Goal: Information Seeking & Learning: Learn about a topic

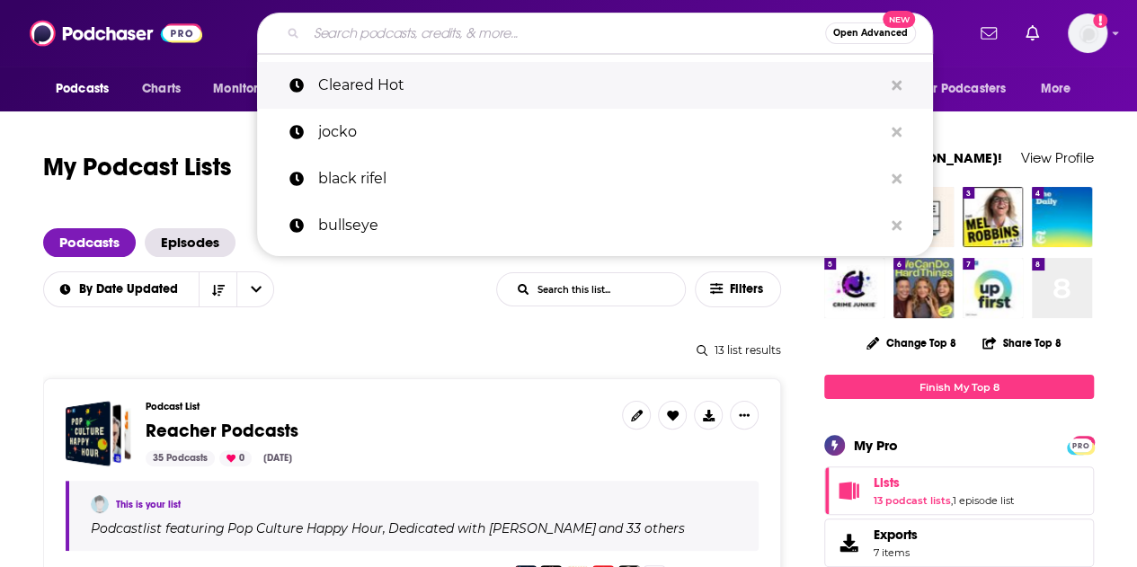
click at [363, 89] on p "Cleared Hot" at bounding box center [600, 85] width 565 height 47
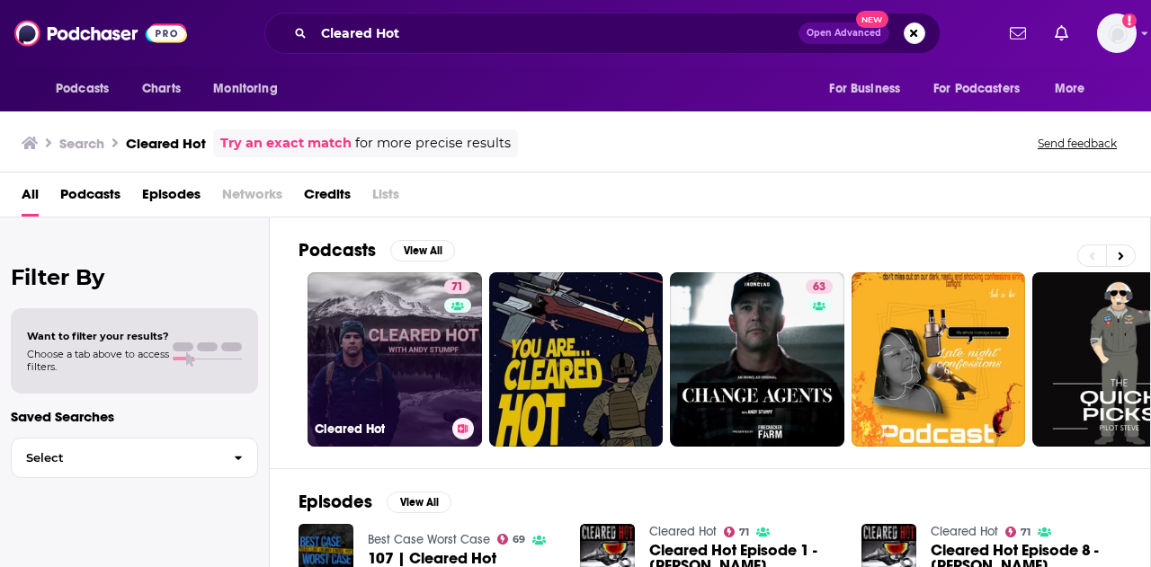
click at [394, 346] on link "71 Cleared Hot" at bounding box center [394, 359] width 174 height 174
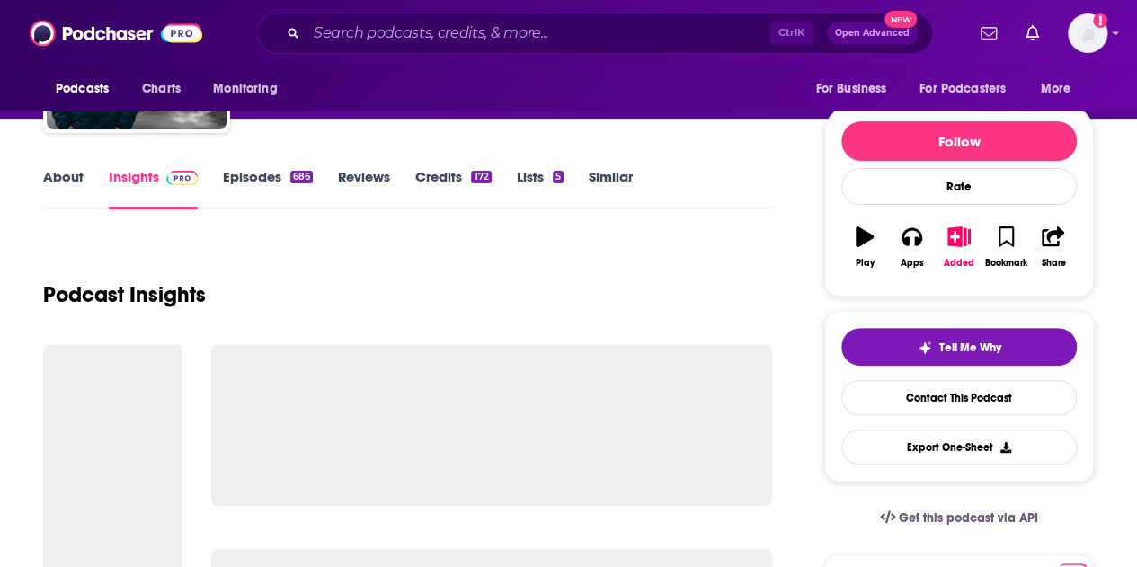
scroll to position [180, 0]
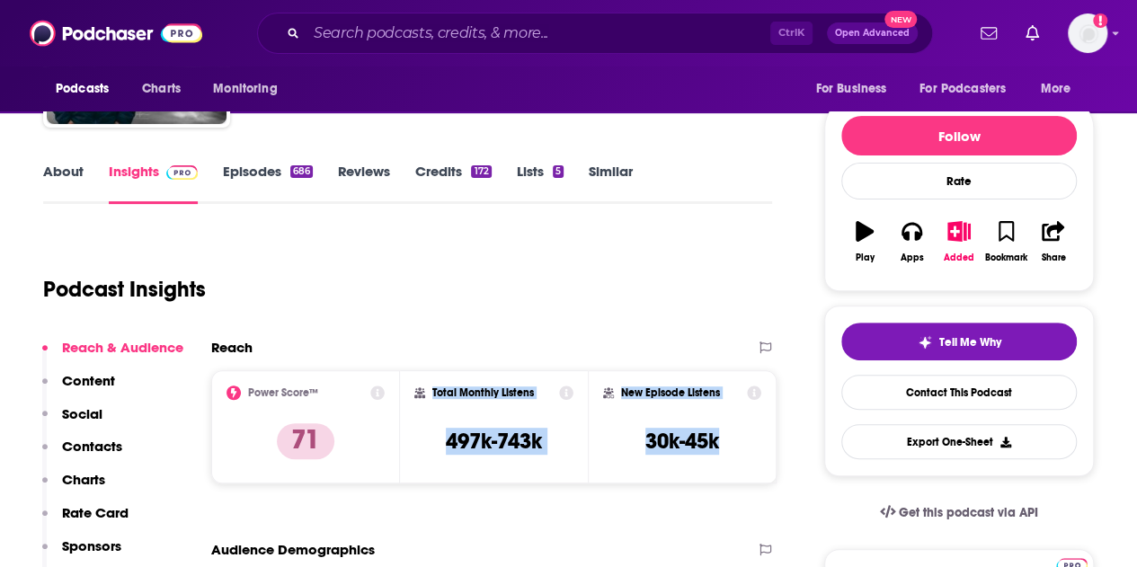
drag, startPoint x: 741, startPoint y: 446, endPoint x: 428, endPoint y: 392, distance: 317.4
click at [428, 392] on div "Power Score™ 71 Total Monthly Listens 497k-743k New Episode Listens 30k-45k" at bounding box center [493, 426] width 565 height 113
copy div "Total Monthly Listens 497k-743k New Episode Listens 30k-45k"
click at [77, 172] on link "About" at bounding box center [63, 183] width 40 height 41
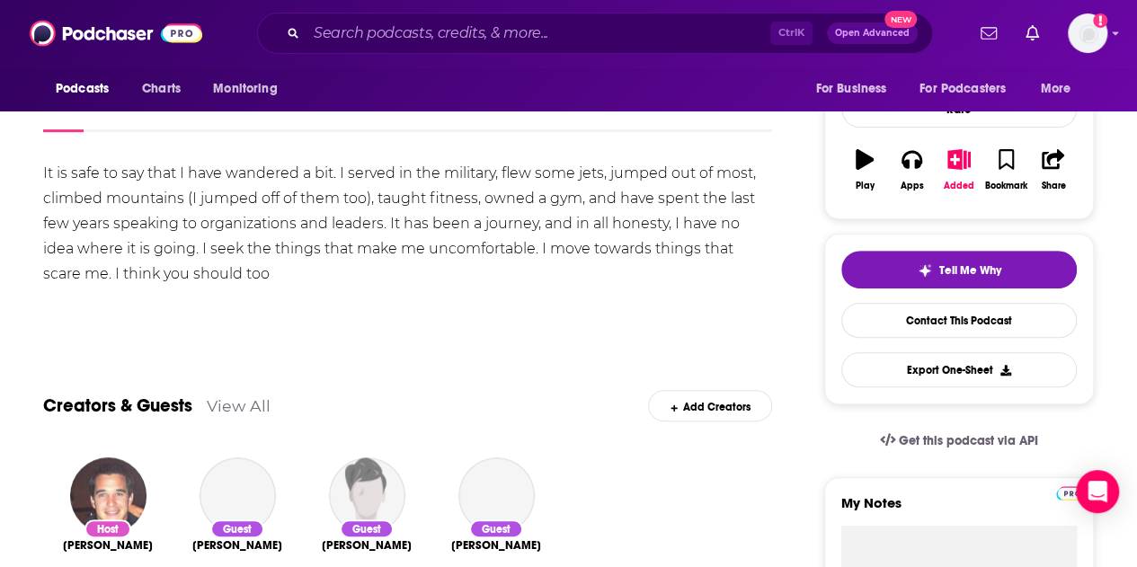
scroll to position [270, 0]
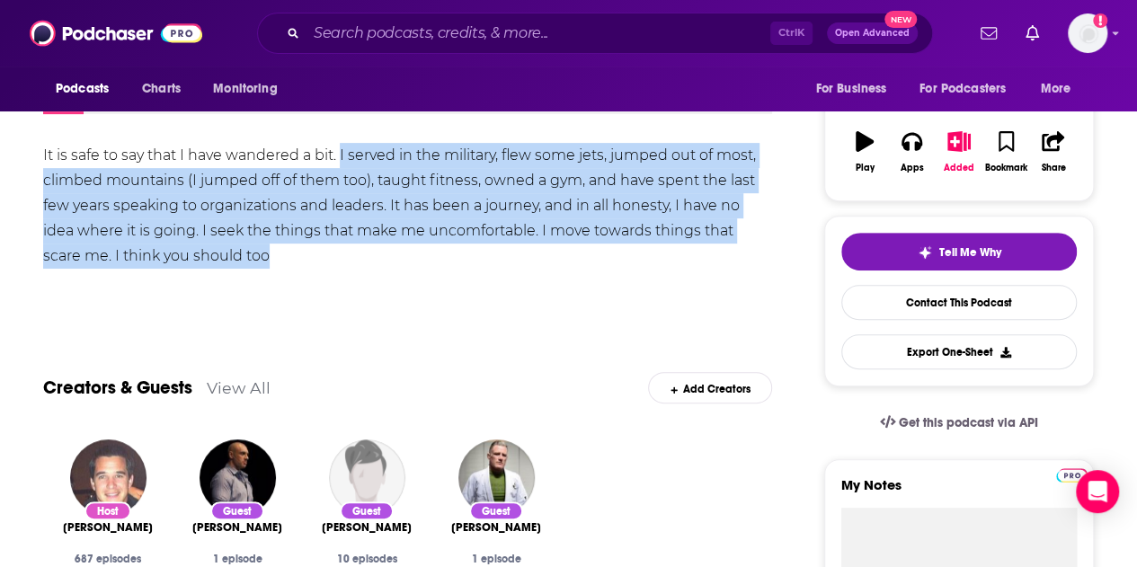
drag, startPoint x: 286, startPoint y: 256, endPoint x: 370, endPoint y: 171, distance: 120.1
click at [341, 154] on div "It is safe to say that I have wandered a bit. I served in the military, flew so…" at bounding box center [407, 206] width 729 height 126
copy div "I served in the military, flew some jets, jumped out of most, climbed mountains…"
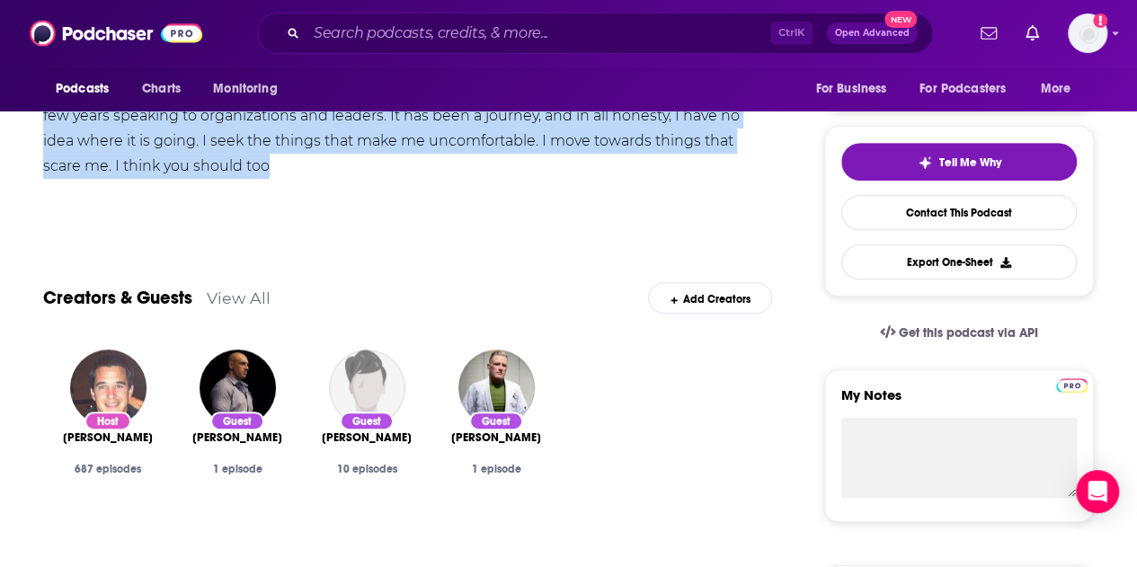
scroll to position [180, 0]
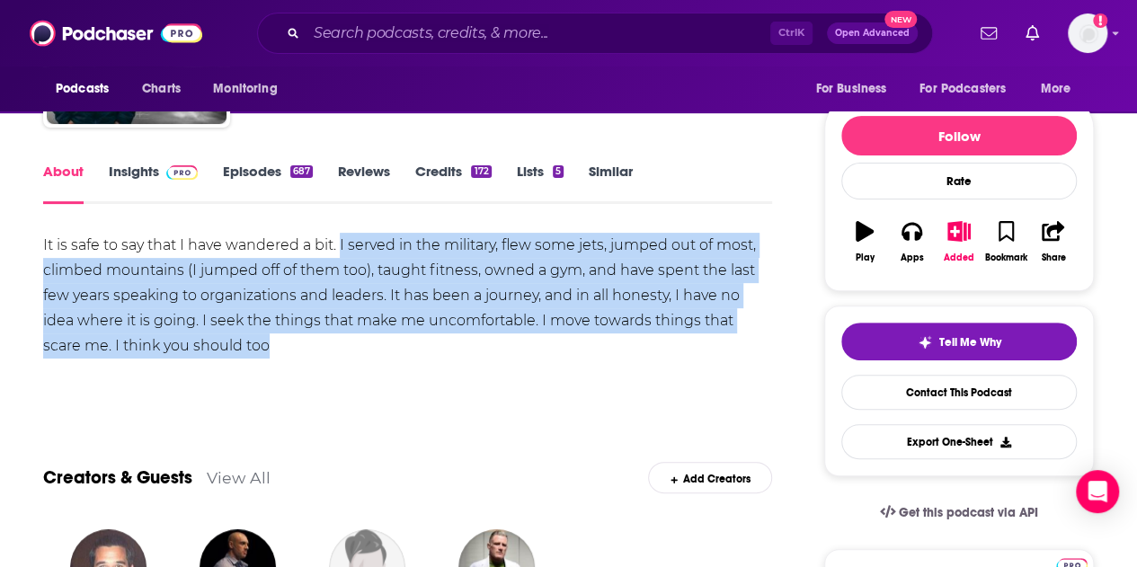
click at [254, 172] on link "Episodes 687" at bounding box center [268, 183] width 90 height 41
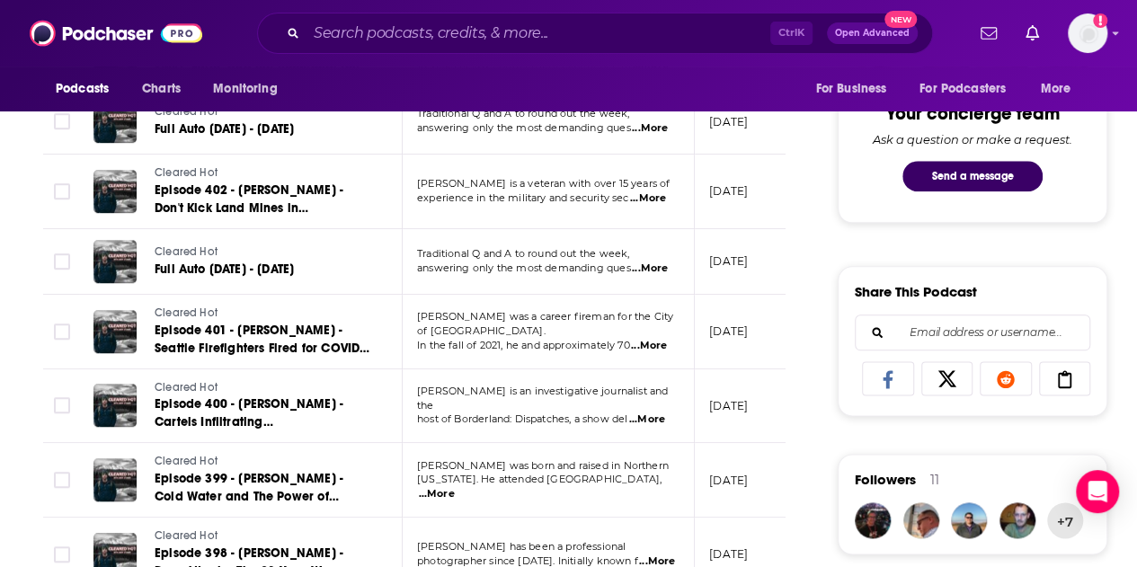
scroll to position [989, 0]
